Goal: Transaction & Acquisition: Book appointment/travel/reservation

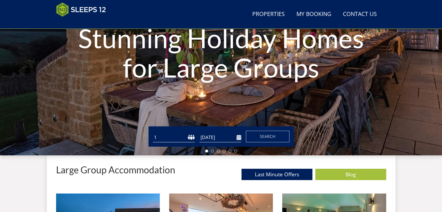
scroll to position [93, 0]
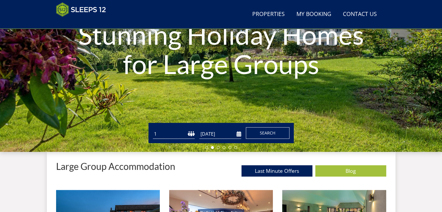
click at [266, 132] on span "Search" at bounding box center [268, 133] width 16 height 6
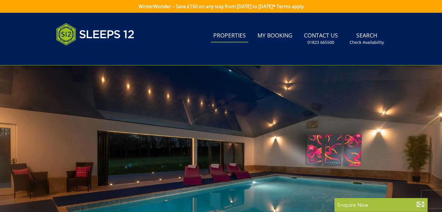
click at [235, 37] on link "Properties" at bounding box center [229, 35] width 37 height 13
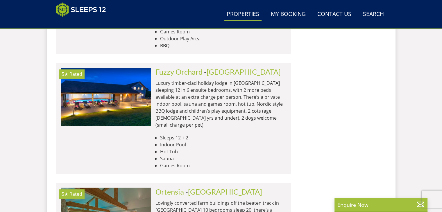
scroll to position [2495, 0]
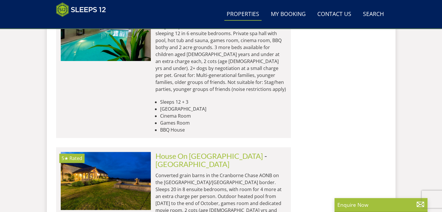
scroll to position [4789, 0]
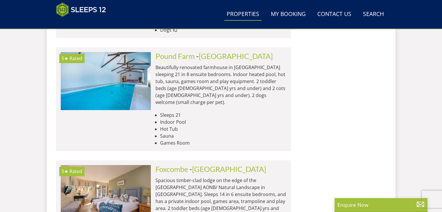
scroll to position [7111, 0]
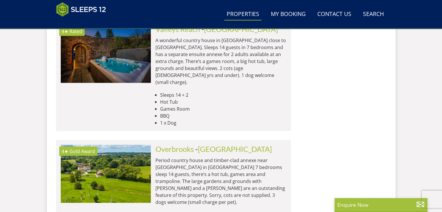
scroll to position [7721, 0]
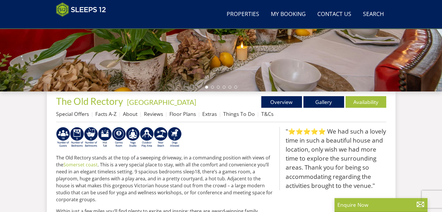
scroll to position [170, 0]
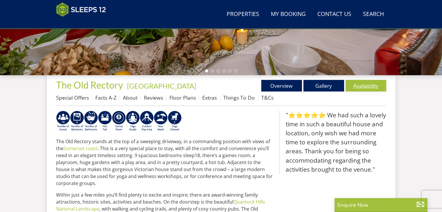
click at [367, 86] on link "Availability" at bounding box center [365, 86] width 41 height 12
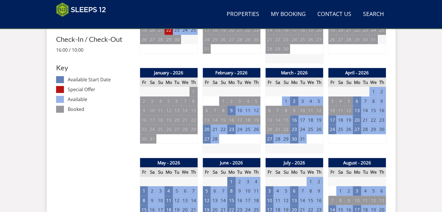
scroll to position [346, 0]
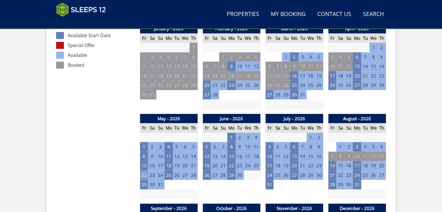
click at [144, 175] on td "22" at bounding box center [144, 175] width 8 height 10
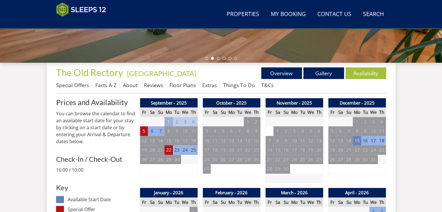
scroll to position [172, 0]
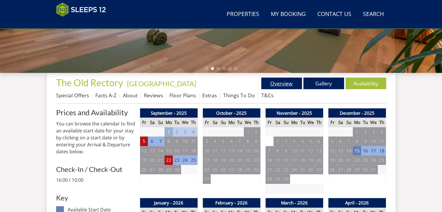
click at [288, 84] on link "Overview" at bounding box center [281, 84] width 41 height 12
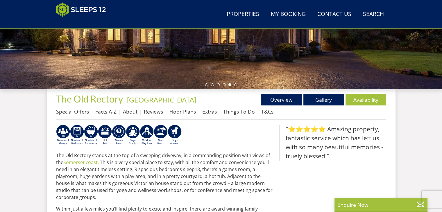
scroll to position [143, 0]
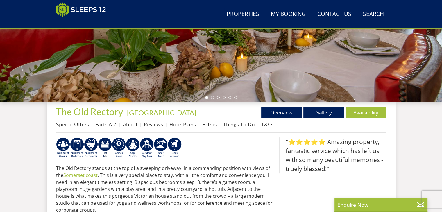
click at [105, 125] on link "Facts A-Z" at bounding box center [105, 124] width 21 height 7
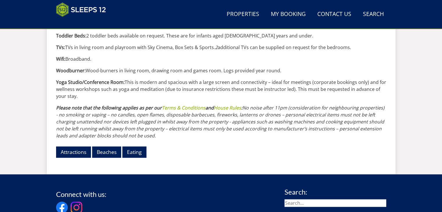
scroll to position [726, 0]
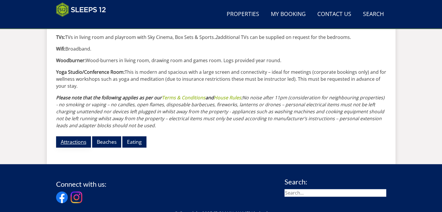
click at [77, 136] on link "Attractions" at bounding box center [73, 141] width 35 height 11
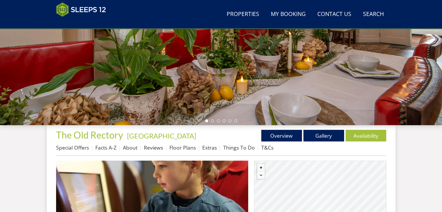
scroll to position [121, 0]
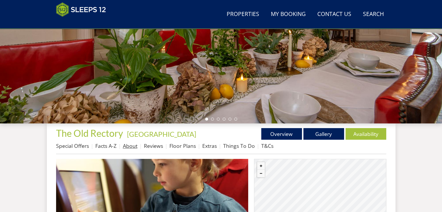
click at [130, 146] on link "About" at bounding box center [130, 145] width 15 height 7
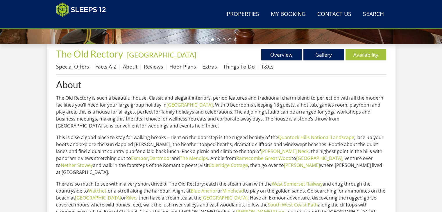
scroll to position [172, 0]
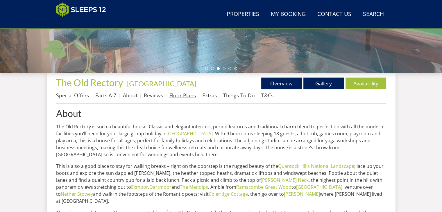
click at [187, 95] on link "Floor Plans" at bounding box center [182, 95] width 26 height 7
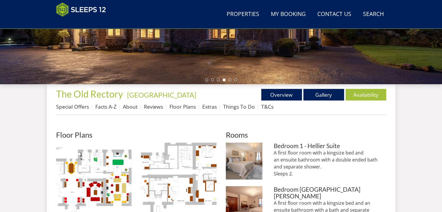
scroll to position [116, 0]
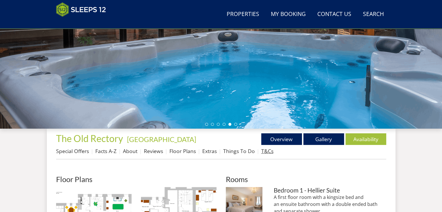
click at [264, 153] on link "T&Cs" at bounding box center [267, 150] width 12 height 7
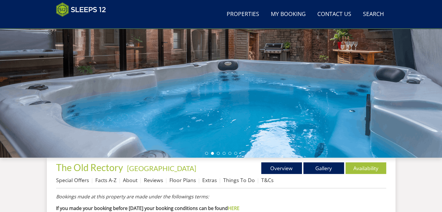
scroll to position [87, 0]
click at [213, 181] on link "Extras" at bounding box center [209, 179] width 15 height 7
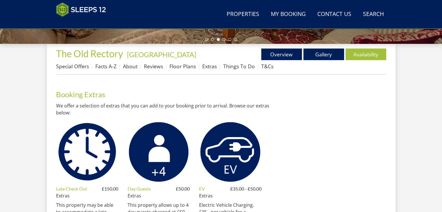
scroll to position [172, 0]
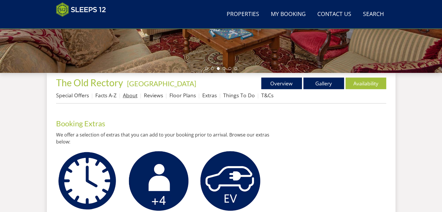
click at [134, 97] on link "About" at bounding box center [130, 95] width 15 height 7
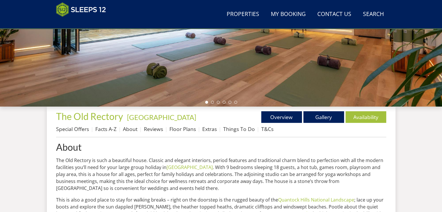
scroll to position [145, 0]
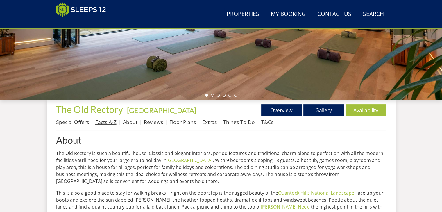
click at [110, 123] on link "Facts A-Z" at bounding box center [105, 121] width 21 height 7
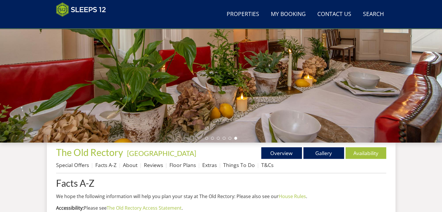
scroll to position [112, 0]
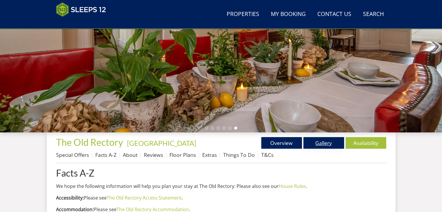
click at [318, 144] on link "Gallery" at bounding box center [323, 143] width 41 height 12
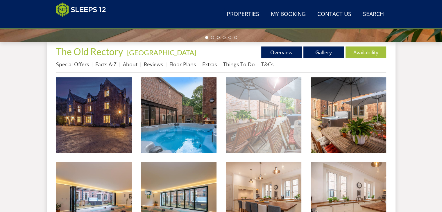
scroll to position [203, 0]
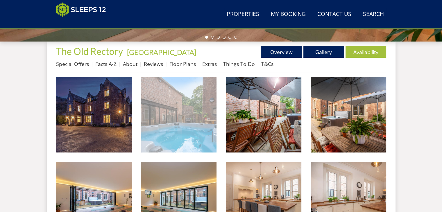
click at [189, 122] on img at bounding box center [178, 114] width 75 height 75
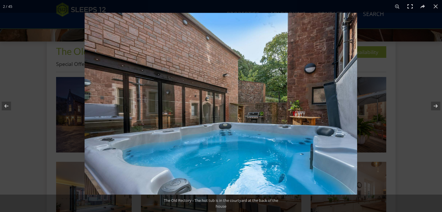
click at [409, 7] on button at bounding box center [409, 6] width 13 height 13
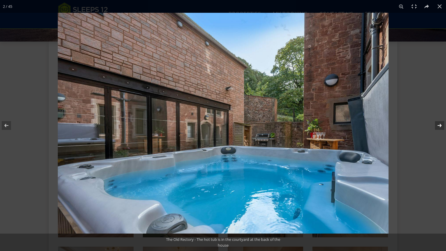
click at [438, 124] on button at bounding box center [436, 125] width 20 height 29
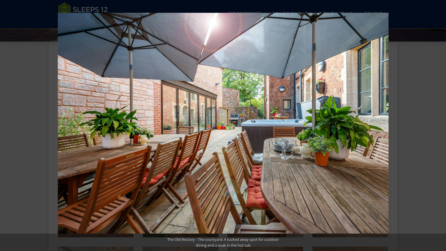
click at [438, 124] on button at bounding box center [436, 125] width 20 height 29
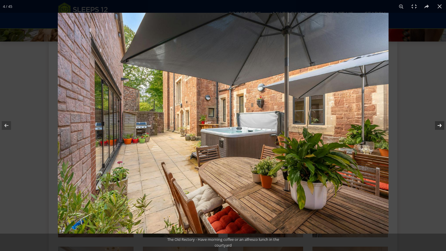
click at [438, 124] on button at bounding box center [436, 125] width 20 height 29
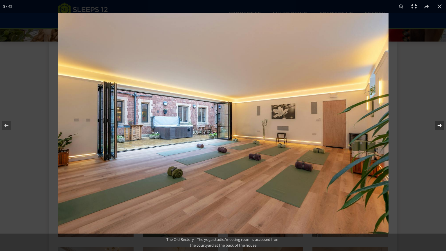
click at [437, 124] on button at bounding box center [436, 125] width 20 height 29
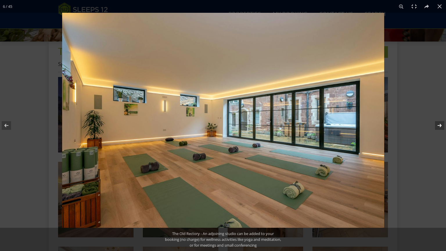
click at [437, 124] on button at bounding box center [436, 125] width 20 height 29
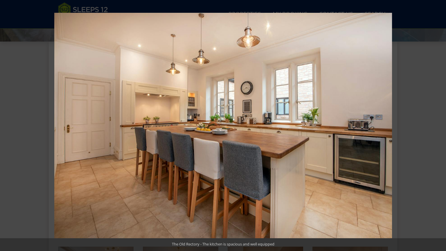
click at [437, 124] on button at bounding box center [436, 125] width 20 height 29
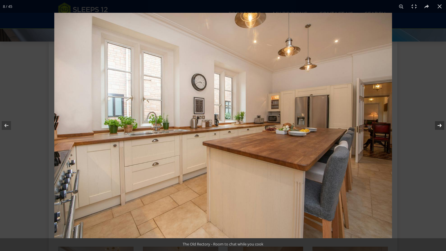
click at [436, 124] on button at bounding box center [436, 125] width 20 height 29
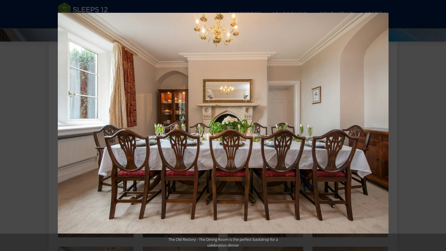
click at [436, 124] on button at bounding box center [436, 125] width 20 height 29
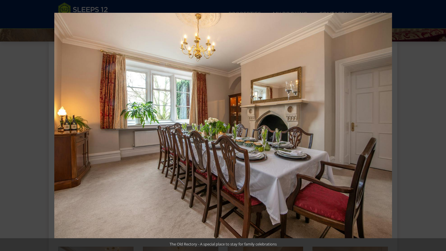
click at [436, 124] on button at bounding box center [436, 125] width 20 height 29
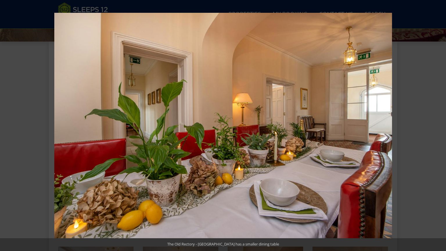
click at [436, 124] on button at bounding box center [436, 125] width 20 height 29
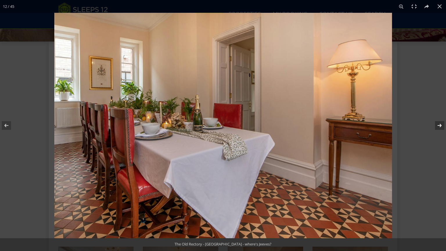
click at [436, 124] on button at bounding box center [436, 125] width 20 height 29
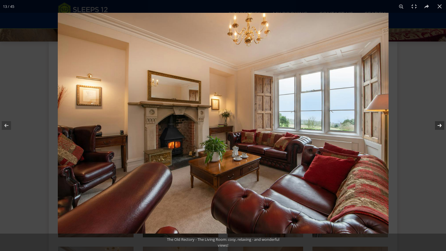
click at [435, 124] on button at bounding box center [436, 125] width 20 height 29
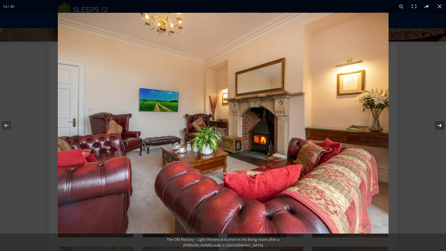
click at [435, 124] on button at bounding box center [436, 125] width 20 height 29
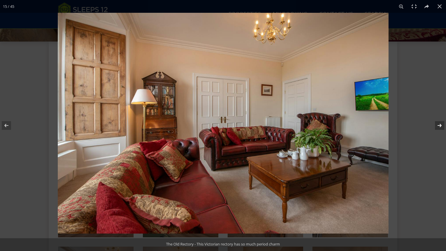
click at [435, 124] on button at bounding box center [436, 125] width 20 height 29
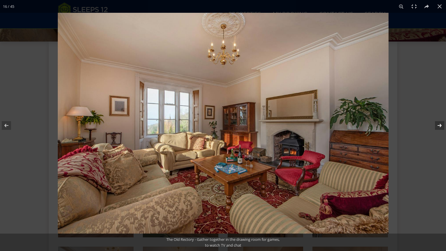
click at [435, 124] on button at bounding box center [436, 125] width 20 height 29
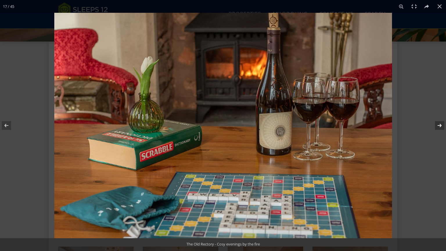
click at [435, 124] on button at bounding box center [436, 125] width 20 height 29
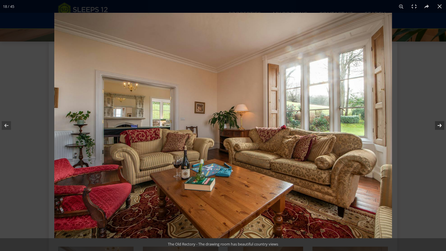
click at [435, 124] on button at bounding box center [436, 125] width 20 height 29
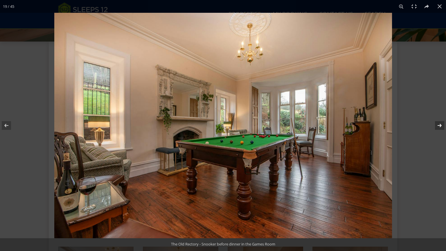
click at [435, 124] on button at bounding box center [436, 125] width 20 height 29
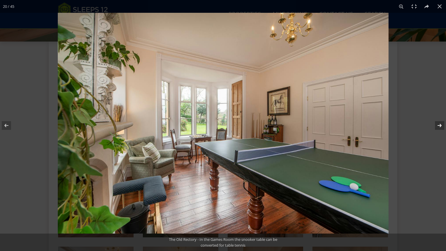
click at [435, 124] on button at bounding box center [436, 125] width 20 height 29
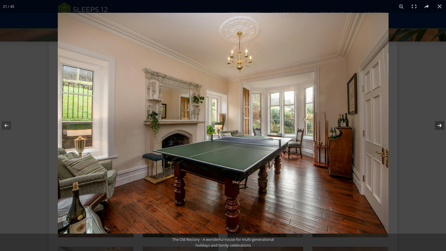
click at [435, 124] on button at bounding box center [436, 125] width 20 height 29
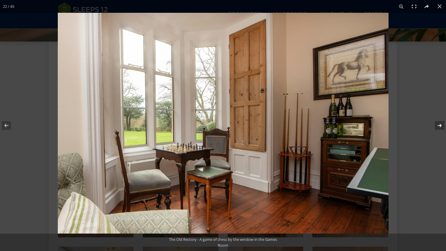
click at [435, 124] on button at bounding box center [436, 125] width 20 height 29
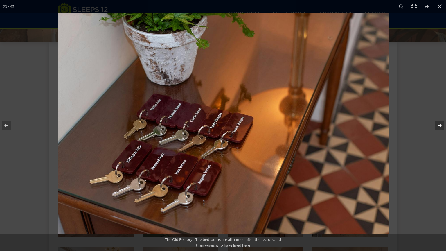
click at [435, 124] on button at bounding box center [436, 125] width 20 height 29
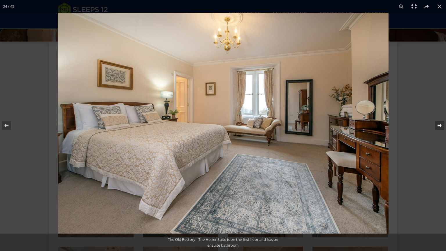
click at [435, 124] on button at bounding box center [436, 125] width 20 height 29
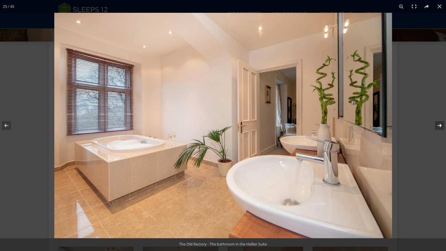
click at [435, 124] on button at bounding box center [436, 125] width 20 height 29
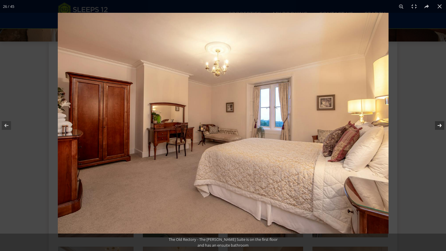
click at [435, 124] on button at bounding box center [436, 125] width 20 height 29
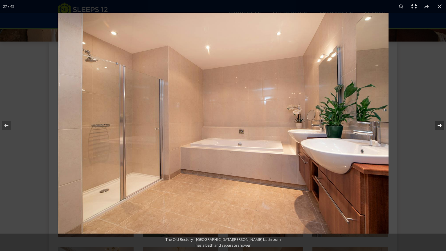
click at [435, 124] on button at bounding box center [436, 125] width 20 height 29
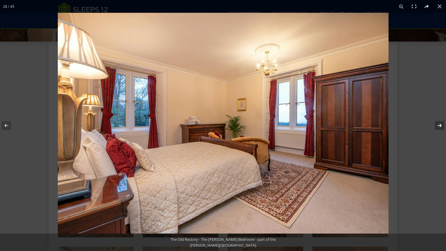
click at [435, 124] on button at bounding box center [436, 125] width 20 height 29
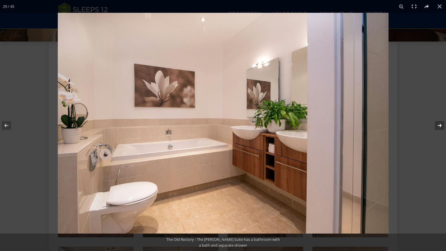
click at [435, 124] on button at bounding box center [436, 125] width 20 height 29
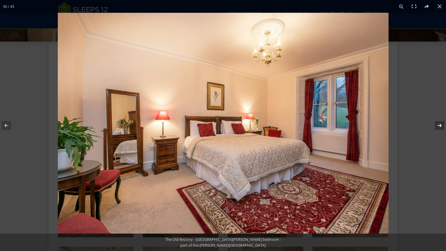
click at [435, 124] on button at bounding box center [436, 125] width 20 height 29
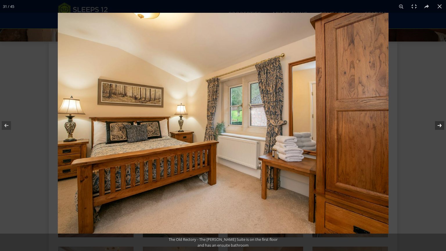
click at [435, 124] on button at bounding box center [436, 125] width 20 height 29
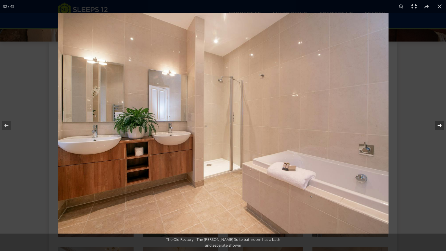
click at [435, 124] on button at bounding box center [436, 125] width 20 height 29
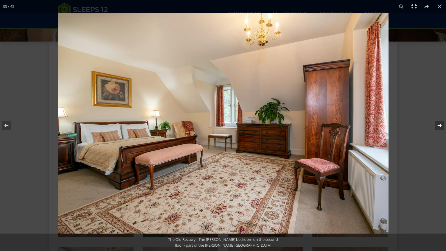
click at [435, 124] on button at bounding box center [436, 125] width 20 height 29
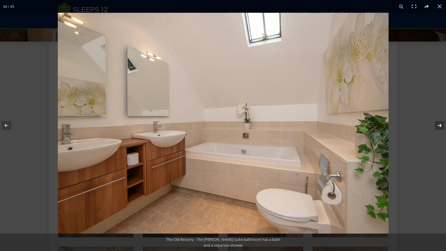
click at [435, 124] on button at bounding box center [436, 125] width 20 height 29
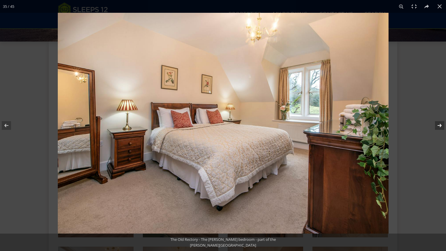
click at [435, 124] on button at bounding box center [436, 125] width 20 height 29
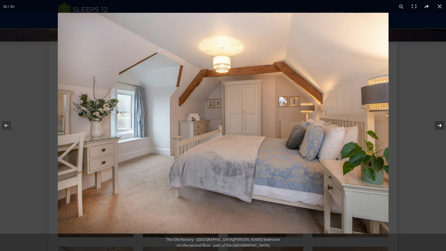
click at [435, 124] on button at bounding box center [436, 125] width 20 height 29
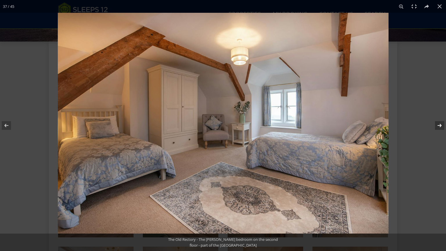
click at [435, 124] on button at bounding box center [436, 125] width 20 height 29
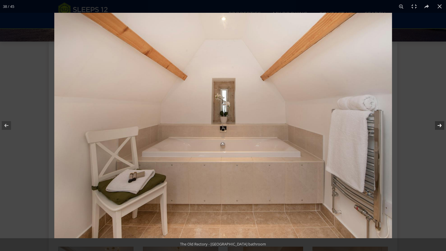
click at [435, 124] on button at bounding box center [436, 125] width 20 height 29
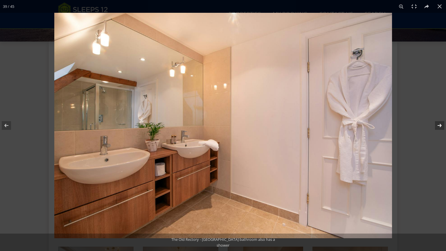
click at [435, 124] on button at bounding box center [436, 125] width 20 height 29
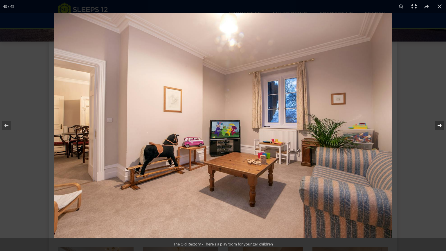
click at [435, 124] on button at bounding box center [436, 125] width 20 height 29
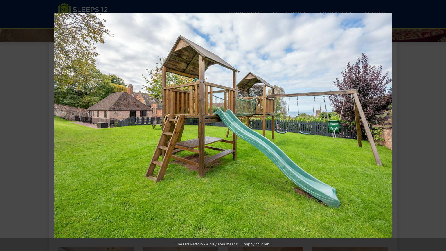
click at [440, 124] on button at bounding box center [436, 125] width 20 height 29
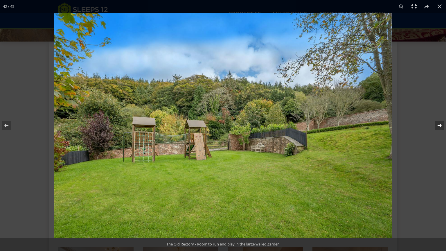
click at [440, 125] on button at bounding box center [436, 125] width 20 height 29
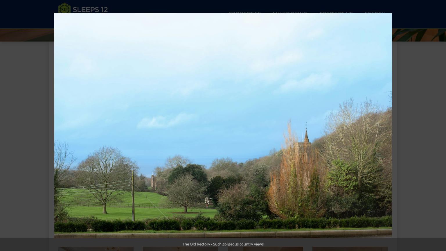
click at [440, 125] on button at bounding box center [436, 125] width 20 height 29
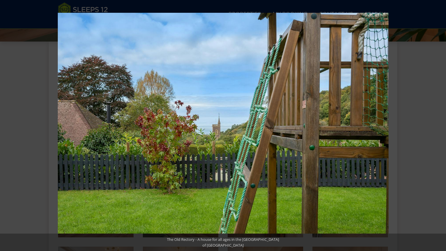
click at [440, 125] on button at bounding box center [436, 125] width 20 height 29
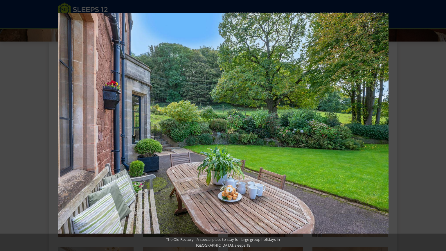
click at [440, 125] on button at bounding box center [436, 125] width 20 height 29
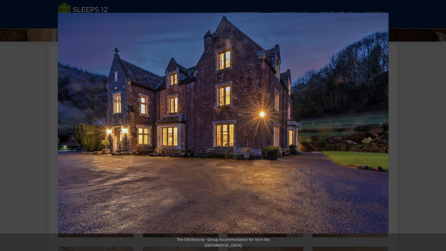
click at [440, 125] on button at bounding box center [436, 125] width 20 height 29
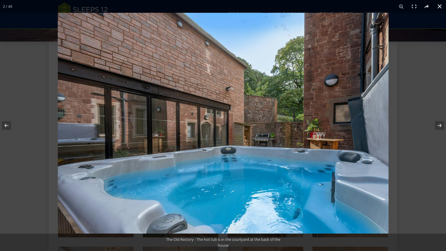
click at [440, 6] on button at bounding box center [439, 6] width 13 height 13
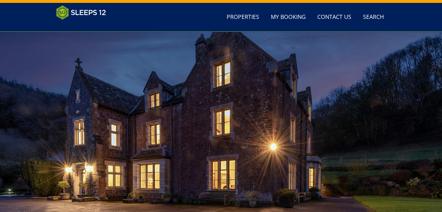
scroll to position [0, 0]
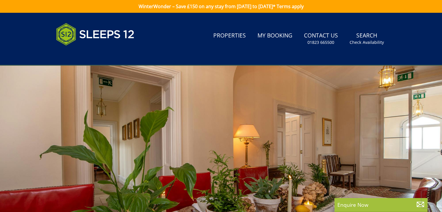
drag, startPoint x: 418, startPoint y: 0, endPoint x: 310, endPoint y: 59, distance: 123.4
click at [310, 59] on header "Search Menu Properties My Booking Contact Us 01823 665500 Search Check Availabi…" at bounding box center [221, 39] width 442 height 53
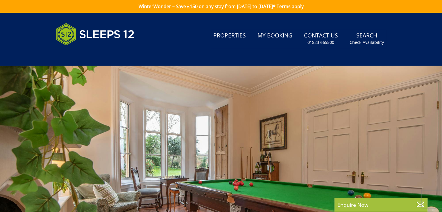
drag, startPoint x: 351, startPoint y: 91, endPoint x: 301, endPoint y: 58, distance: 59.8
click at [301, 58] on header "Search Menu Properties My Booking Contact Us 01823 665500 Search Check Availabi…" at bounding box center [221, 39] width 442 height 53
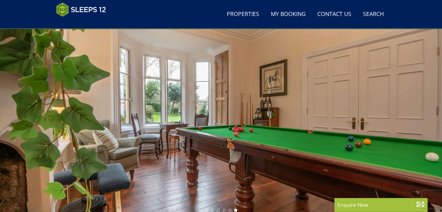
scroll to position [40, 0]
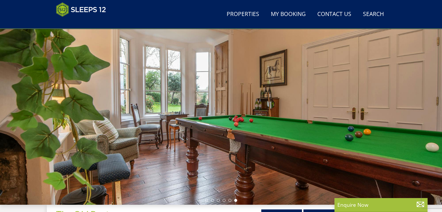
click at [328, 134] on div at bounding box center [221, 102] width 442 height 203
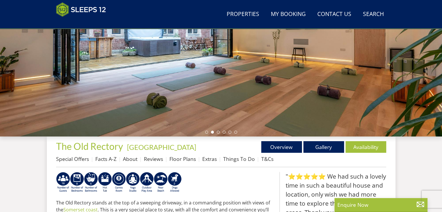
scroll to position [127, 0]
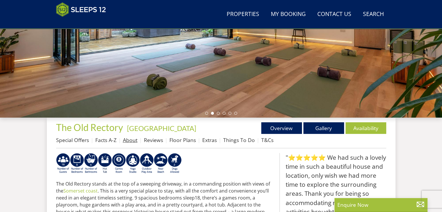
click at [131, 141] on link "About" at bounding box center [130, 139] width 15 height 7
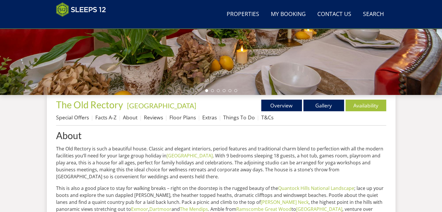
scroll to position [145, 0]
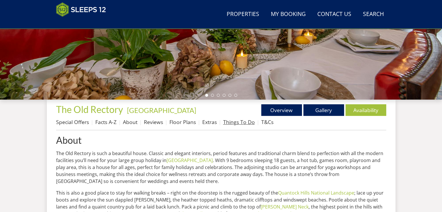
click at [237, 125] on link "Things To Do" at bounding box center [239, 121] width 32 height 7
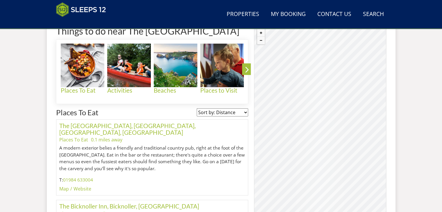
scroll to position [266, 0]
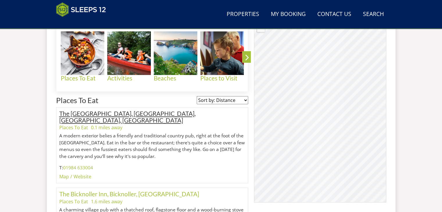
click at [124, 111] on link "The Windmill Inn, St Audries Bay, West Quantoxhead, Somerset" at bounding box center [127, 117] width 136 height 14
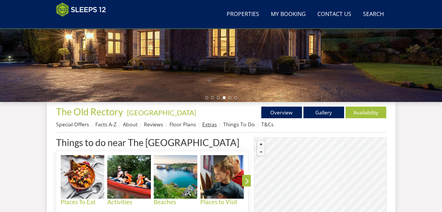
scroll to position [135, 0]
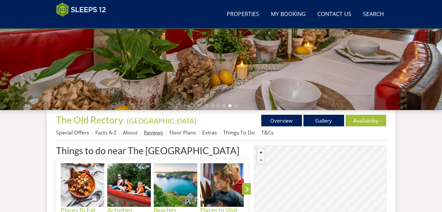
click at [156, 135] on link "Reviews" at bounding box center [153, 132] width 19 height 7
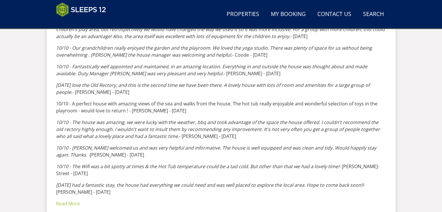
scroll to position [374, 0]
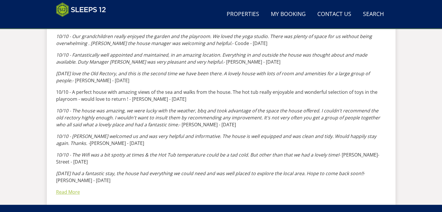
click at [69, 189] on link "Read More" at bounding box center [68, 192] width 24 height 6
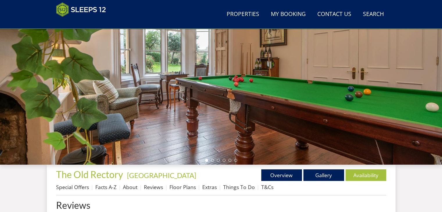
scroll to position [0, 0]
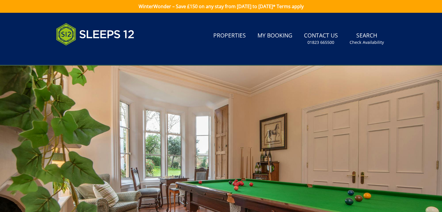
scroll to position [135, 0]
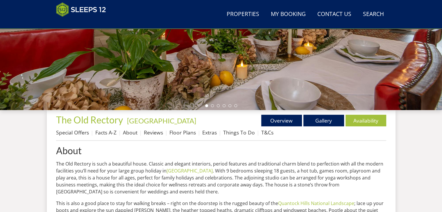
scroll to position [145, 0]
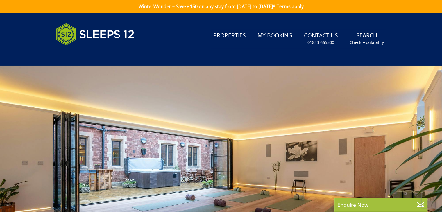
click at [179, 54] on div "Search Menu Properties My Booking Contact Us 01823 665500 Search Check Availabi…" at bounding box center [221, 39] width 348 height 38
